Goal: Information Seeking & Learning: Learn about a topic

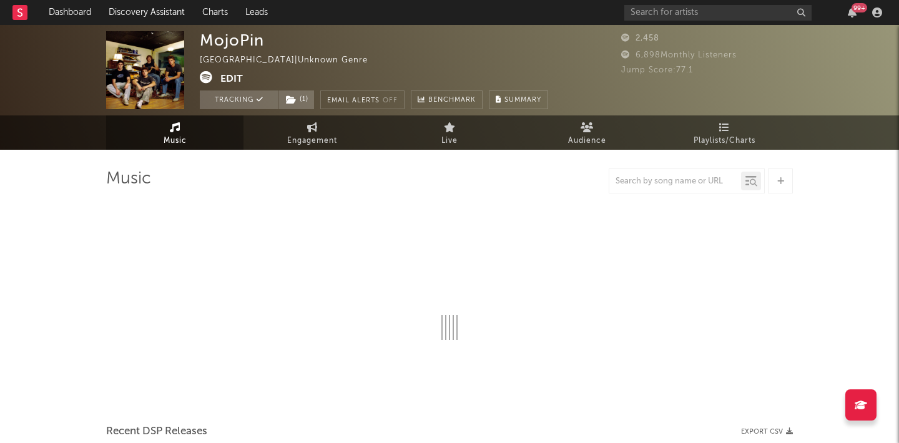
select select "1w"
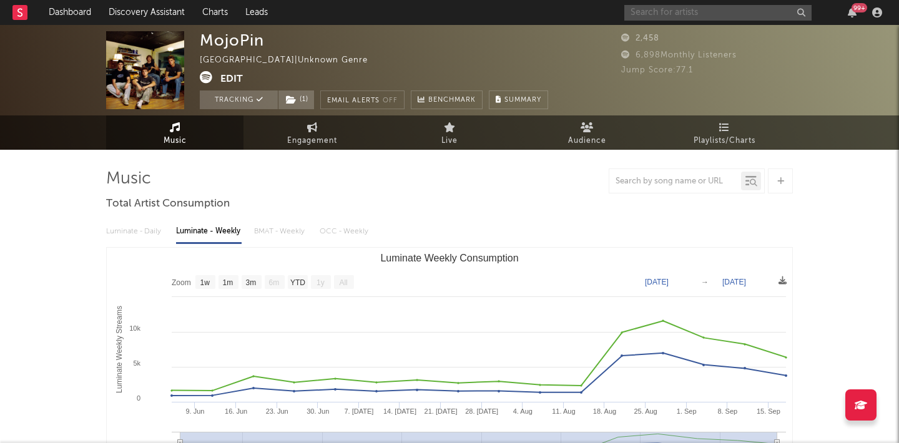
click at [649, 17] on input "text" at bounding box center [717, 13] width 187 height 16
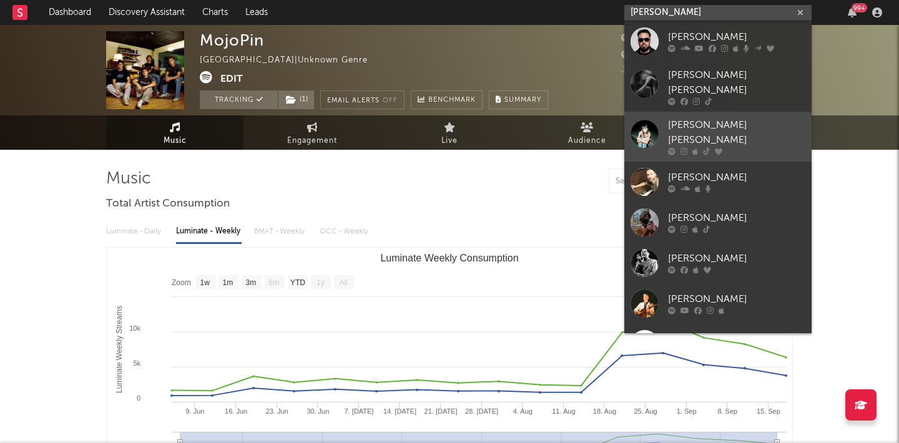
type input "[PERSON_NAME]"
click at [704, 118] on div "[PERSON_NAME] [PERSON_NAME]" at bounding box center [736, 133] width 137 height 30
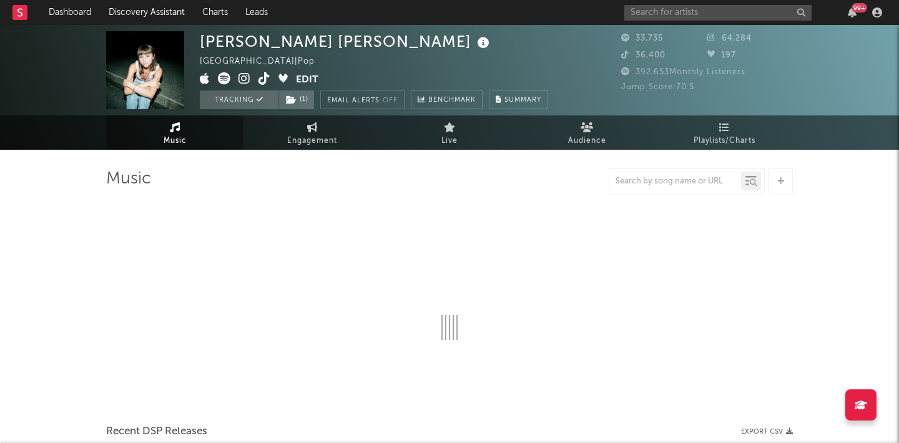
select select "6m"
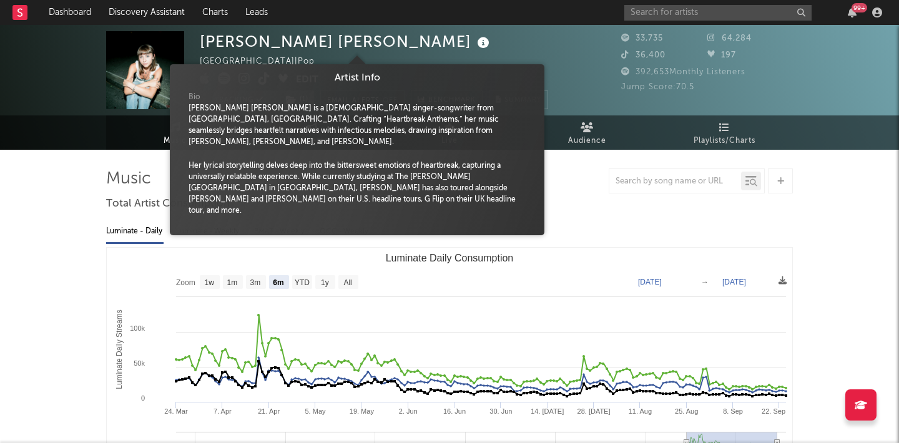
click at [474, 44] on icon at bounding box center [483, 42] width 18 height 17
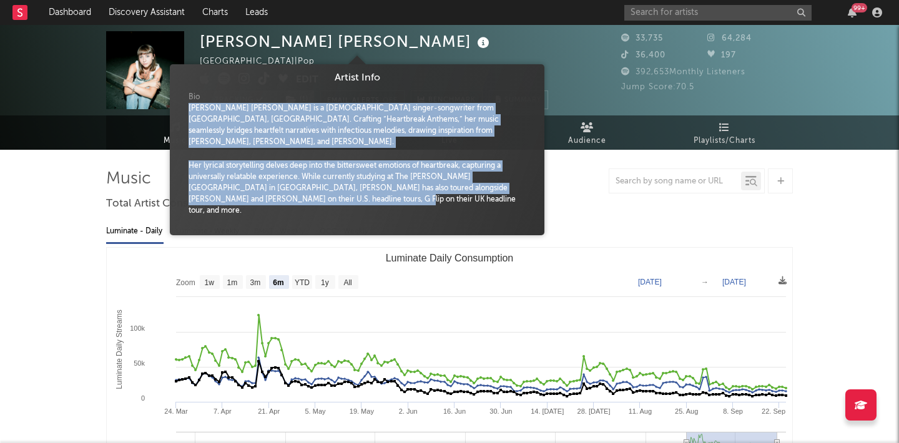
drag, startPoint x: 311, startPoint y: 190, endPoint x: 179, endPoint y: 105, distance: 157.6
click at [179, 105] on span "Artist Info Bio [PERSON_NAME] [PERSON_NAME] is a [DEMOGRAPHIC_DATA] singer-song…" at bounding box center [357, 150] width 375 height 159
copy div "[PERSON_NAME] [PERSON_NAME] is a [DEMOGRAPHIC_DATA] singer-songwriter from [GEO…"
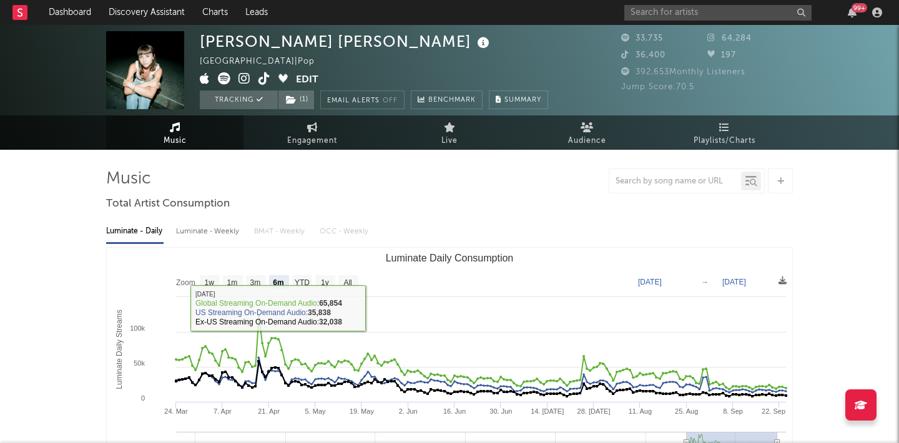
click at [562, 227] on div "Luminate - Daily Luminate - Weekly BMAT - Weekly OCC - Weekly" at bounding box center [449, 231] width 687 height 21
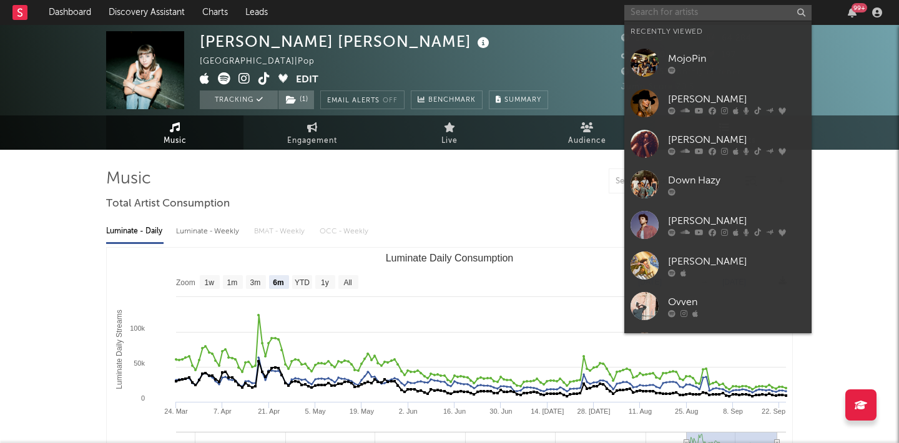
click at [659, 14] on input "text" at bounding box center [717, 13] width 187 height 16
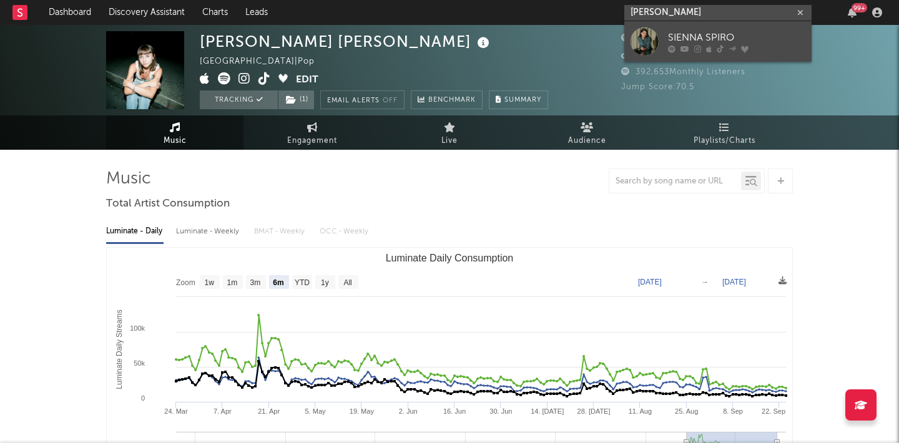
type input "[PERSON_NAME]"
click at [684, 32] on div "SIENNA SPIRO" at bounding box center [736, 37] width 137 height 15
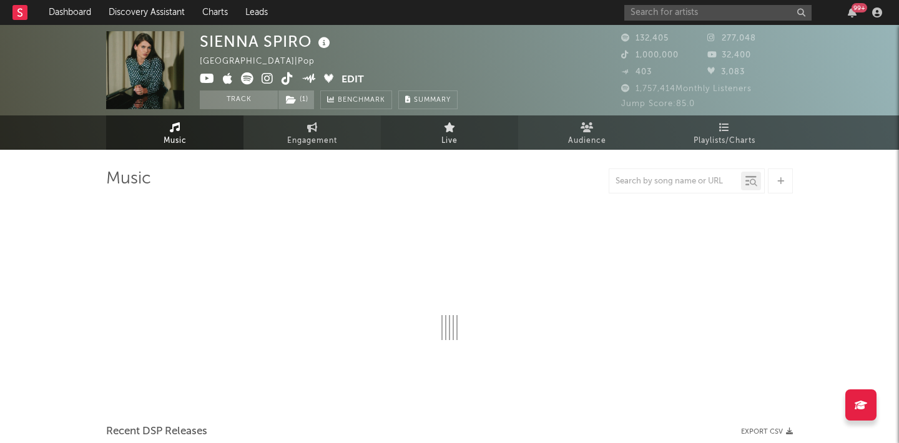
select select "6m"
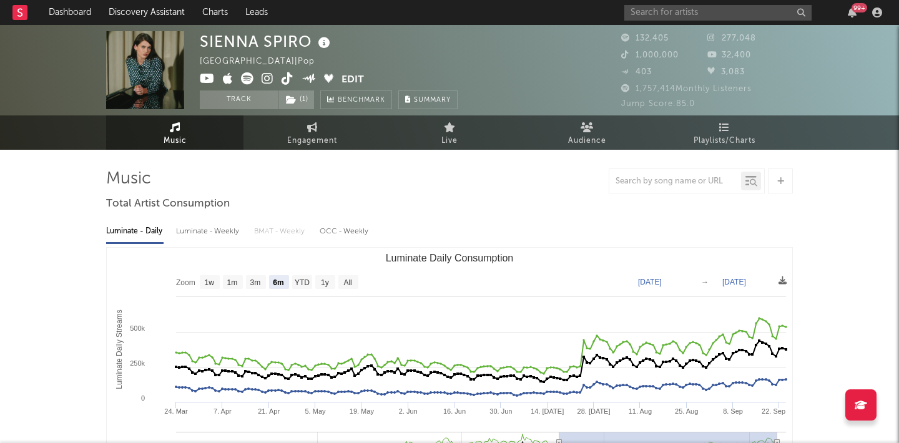
click at [324, 41] on icon at bounding box center [324, 42] width 18 height 17
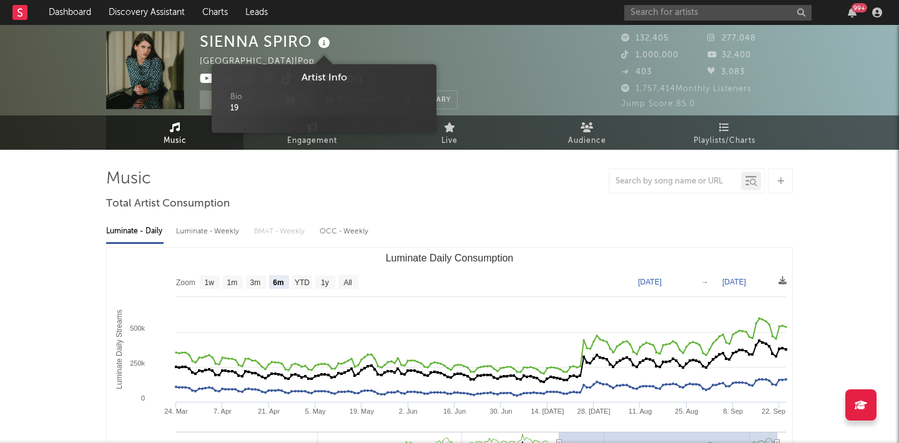
click at [326, 44] on icon at bounding box center [324, 42] width 18 height 17
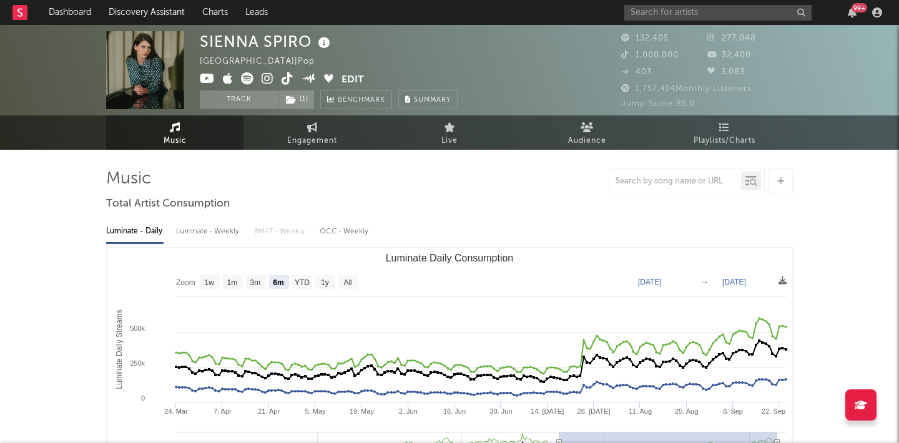
click at [326, 44] on icon at bounding box center [324, 42] width 18 height 17
drag, startPoint x: 309, startPoint y: 40, endPoint x: 203, endPoint y: 39, distance: 105.5
click at [203, 39] on div "SIENNA SPIRO" at bounding box center [267, 41] width 134 height 21
copy div "SIENNA SPIRO"
